Goal: Navigation & Orientation: Find specific page/section

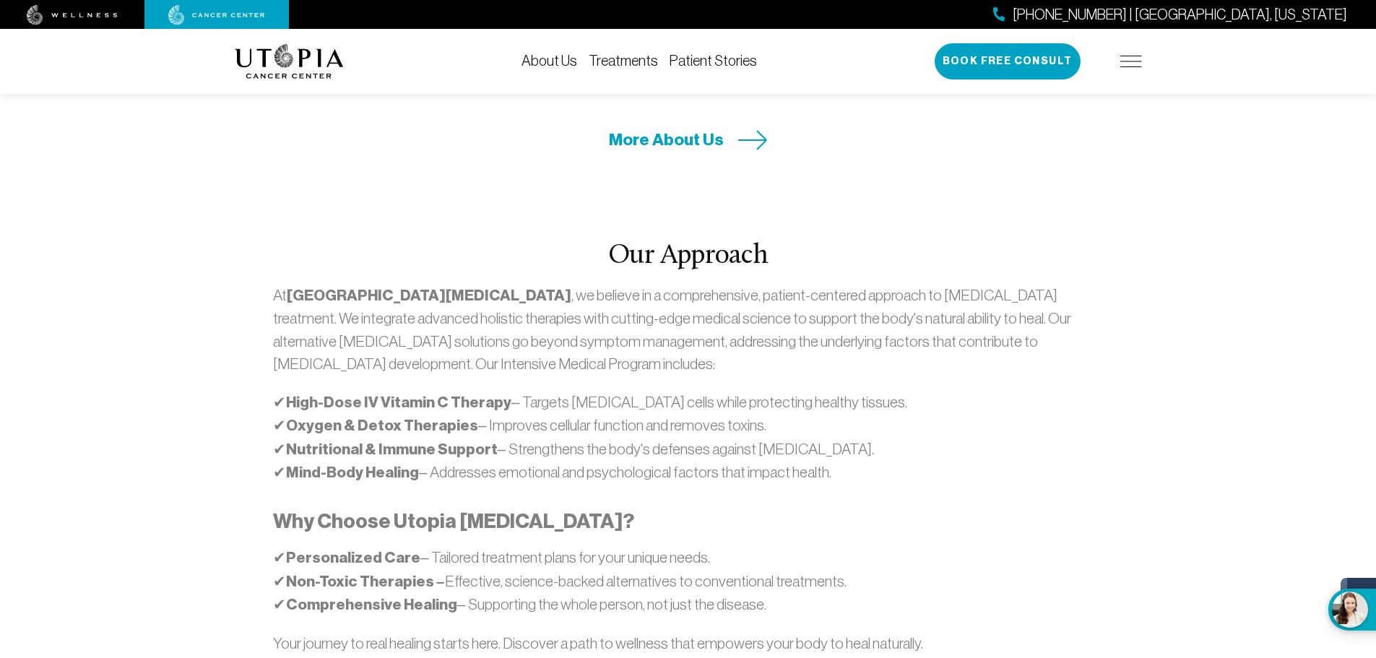
scroll to position [795, 0]
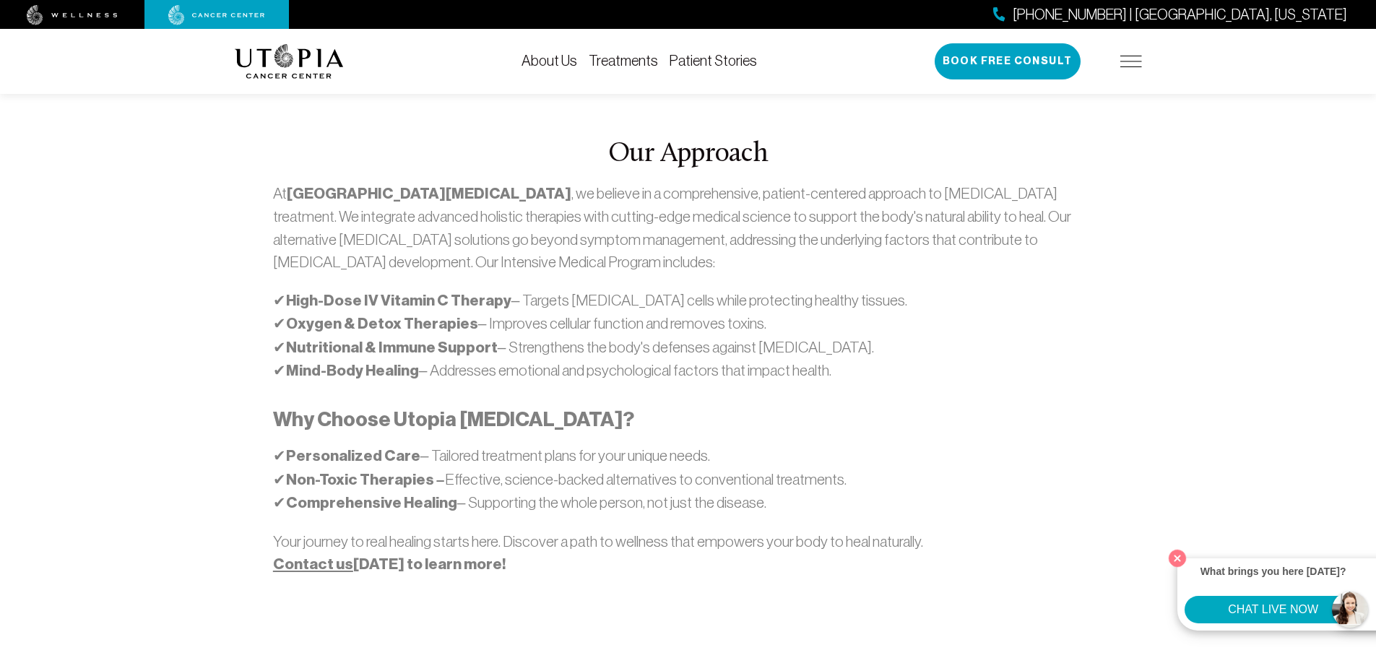
click at [545, 63] on link "About Us" at bounding box center [550, 61] width 56 height 16
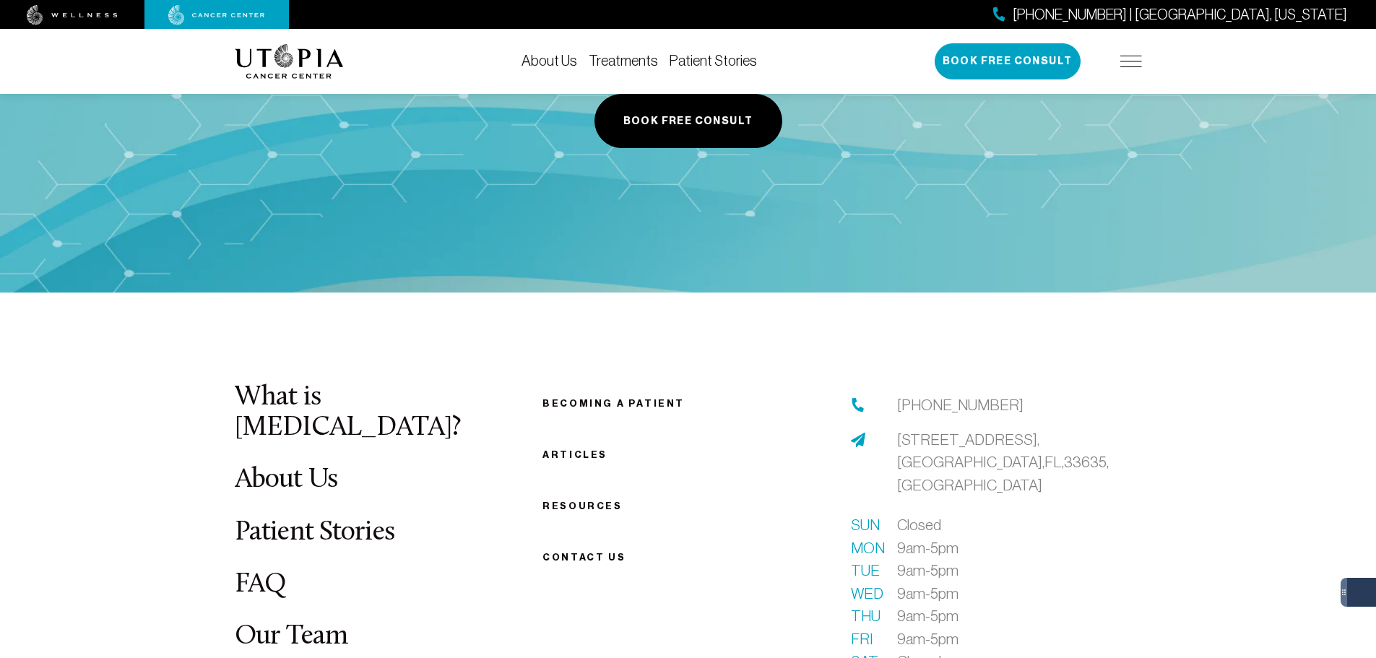
scroll to position [7368, 0]
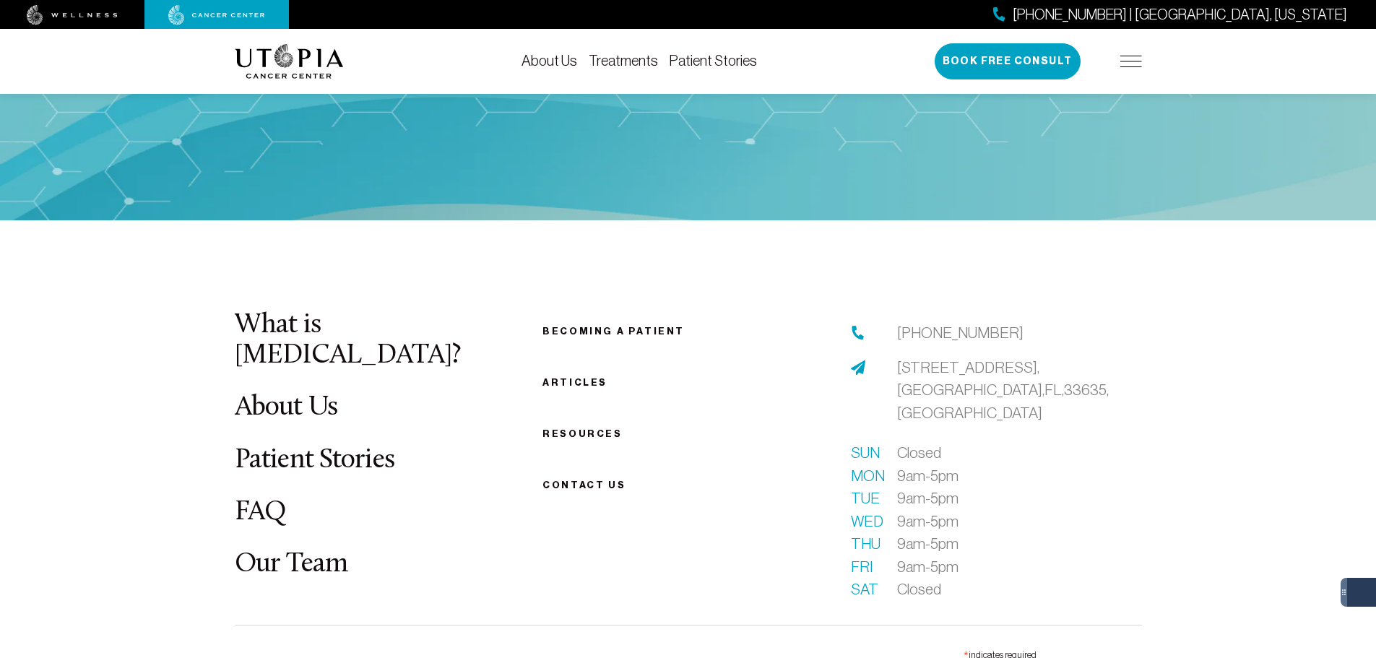
click at [272, 550] on link "Our Team" at bounding box center [291, 564] width 113 height 28
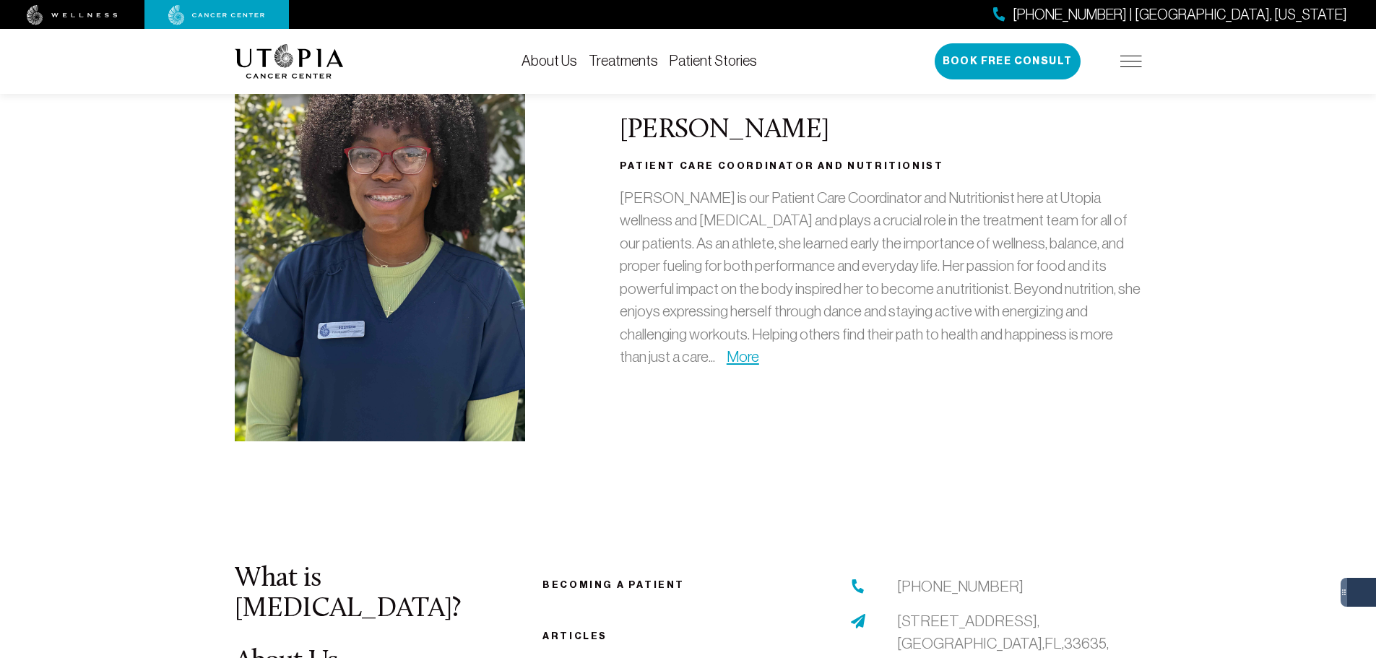
scroll to position [4406, 0]
